Goal: Information Seeking & Learning: Compare options

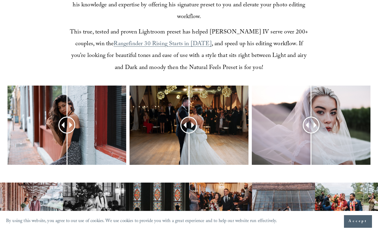
scroll to position [206, 0]
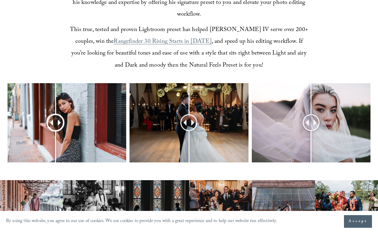
drag, startPoint x: 65, startPoint y: 109, endPoint x: 55, endPoint y: 116, distance: 12.1
click at [55, 116] on div at bounding box center [55, 122] width 15 height 15
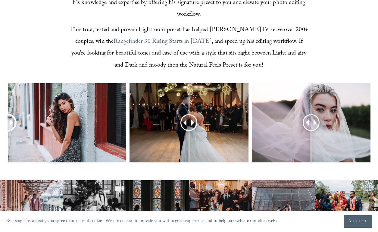
drag, startPoint x: 56, startPoint y: 112, endPoint x: -16, endPoint y: 117, distance: 72.4
click at [0, 117] on html "By using this website, you agree to our use of cookies. We use cookies to provi…" at bounding box center [189, 216] width 378 height 845
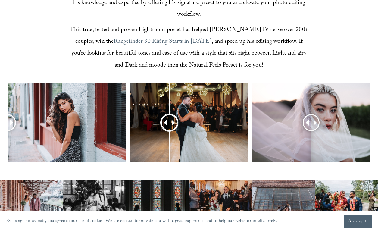
drag, startPoint x: 188, startPoint y: 110, endPoint x: 169, endPoint y: 115, distance: 19.9
click at [169, 115] on div at bounding box center [169, 122] width 15 height 15
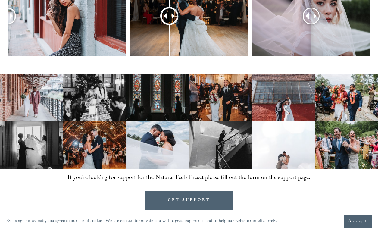
scroll to position [313, 0]
click at [33, 95] on img at bounding box center [31, 97] width 63 height 48
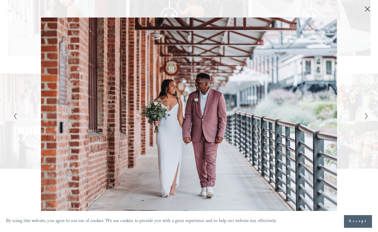
click at [364, 118] on button "Next Slide" at bounding box center [364, 115] width 4 height 7
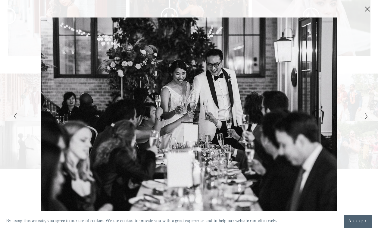
click at [364, 118] on button "Next Slide" at bounding box center [364, 115] width 4 height 7
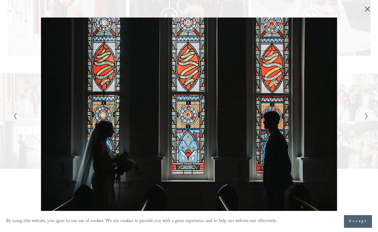
click at [364, 118] on button "Next Slide" at bounding box center [364, 115] width 4 height 7
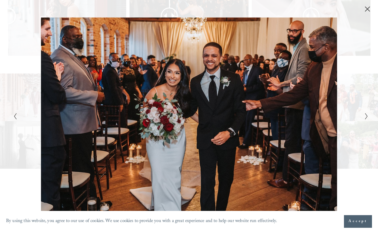
click at [364, 118] on button "Next Slide" at bounding box center [364, 115] width 4 height 7
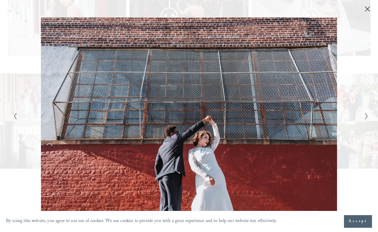
click at [364, 118] on button "Next Slide" at bounding box center [364, 115] width 4 height 7
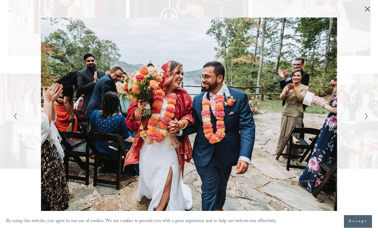
click at [364, 118] on button "Next Slide" at bounding box center [364, 115] width 4 height 7
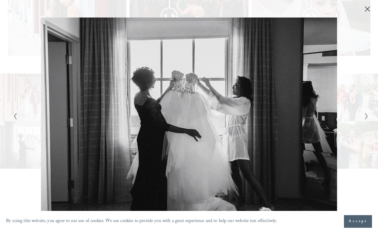
click at [364, 118] on button "Next Slide" at bounding box center [364, 115] width 4 height 7
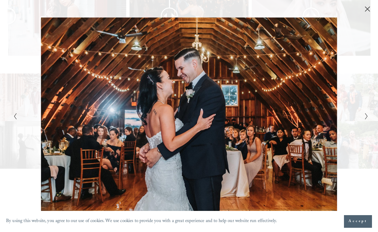
click at [364, 118] on button "Next Slide" at bounding box center [364, 115] width 4 height 7
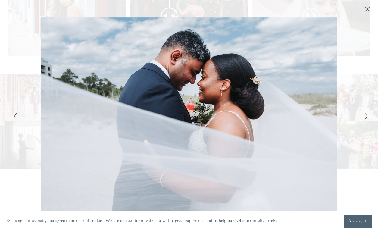
click at [367, 116] on polyline "Next Slide" at bounding box center [366, 116] width 2 height 6
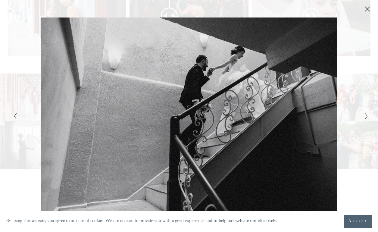
click at [366, 117] on polyline "Next Slide" at bounding box center [366, 116] width 2 height 6
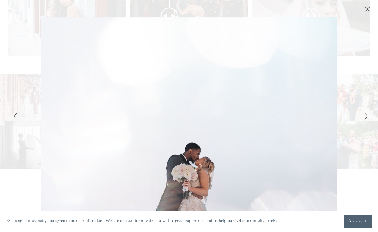
click at [366, 117] on polyline "Next Slide" at bounding box center [366, 116] width 2 height 6
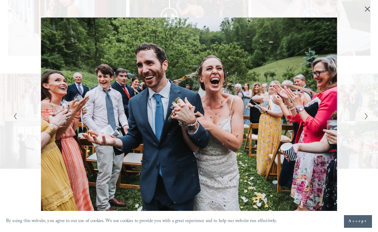
click at [357, 224] on span "Accept" at bounding box center [357, 221] width 19 height 6
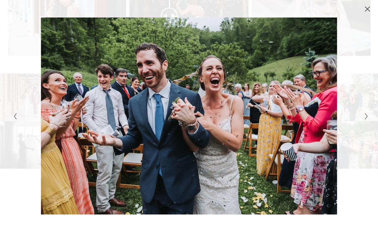
click at [366, 116] on polyline "Next Slide" at bounding box center [366, 116] width 2 height 6
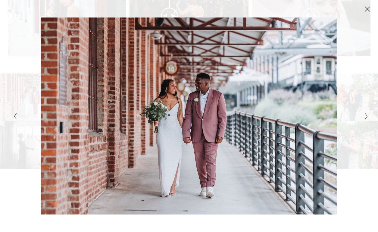
click at [366, 116] on polyline "Next Slide" at bounding box center [366, 116] width 2 height 6
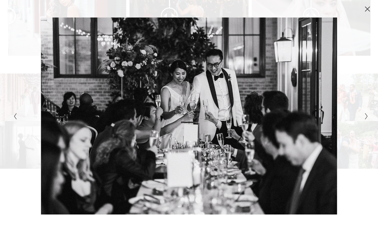
click at [366, 116] on polyline "Next Slide" at bounding box center [366, 116] width 2 height 6
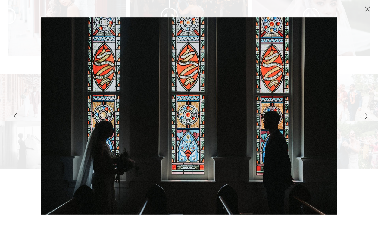
click at [366, 116] on polyline "Next Slide" at bounding box center [366, 116] width 2 height 6
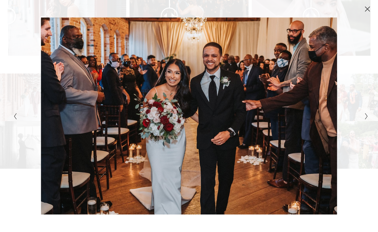
click at [367, 9] on icon "Close" at bounding box center [367, 9] width 5 height 5
